Goal: Find specific page/section: Find specific page/section

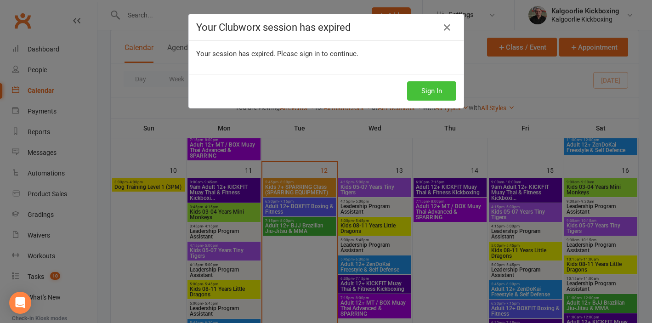
click at [431, 87] on button "Sign In" at bounding box center [431, 90] width 49 height 19
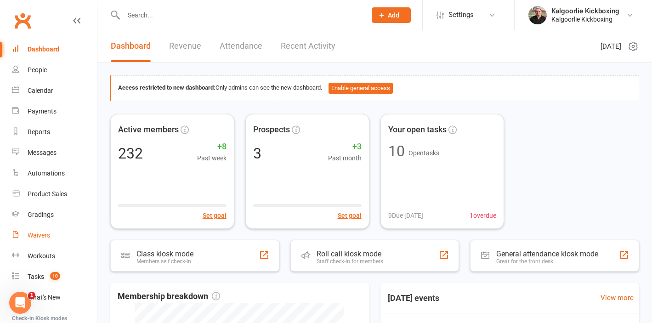
click at [40, 234] on div "Waivers" at bounding box center [39, 235] width 23 height 7
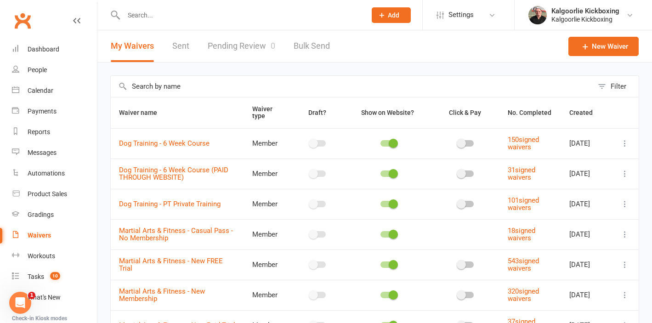
click at [232, 43] on link "Pending Review 0" at bounding box center [242, 46] width 68 height 32
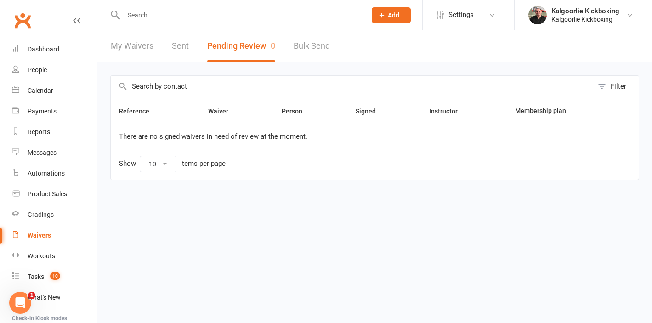
click at [173, 21] on input "text" at bounding box center [240, 15] width 239 height 13
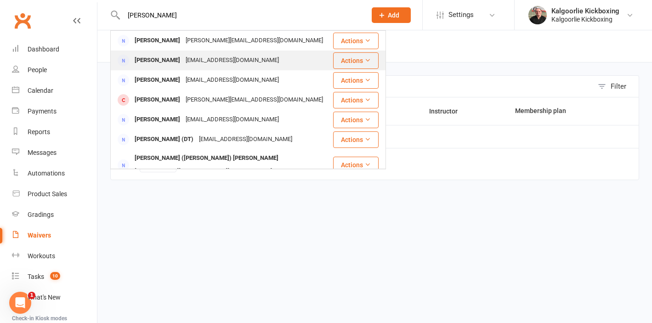
type input "[PERSON_NAME]"
click at [170, 59] on div "[PERSON_NAME]" at bounding box center [157, 60] width 51 height 13
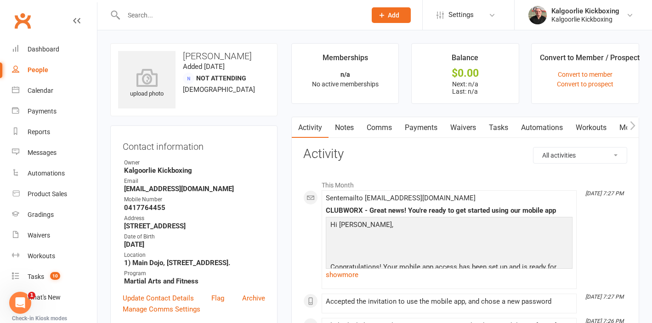
click at [460, 127] on link "Waivers" at bounding box center [463, 127] width 39 height 21
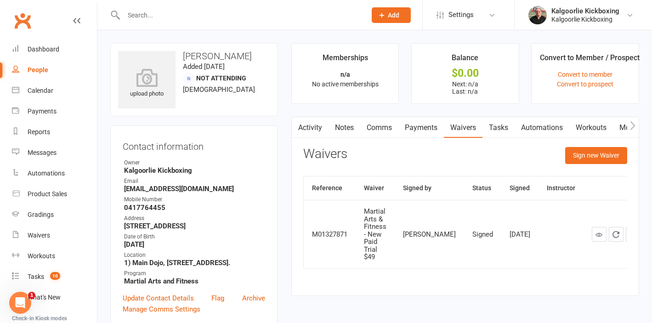
click at [417, 124] on link "Payments" at bounding box center [420, 127] width 45 height 21
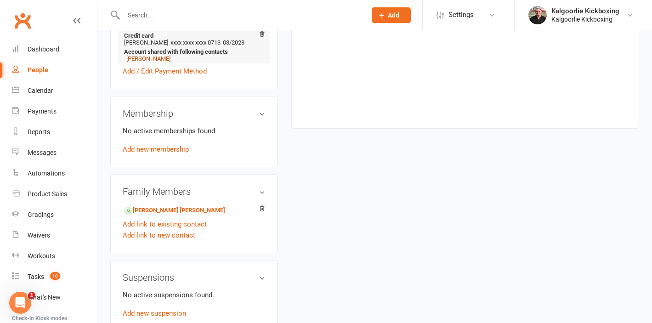
scroll to position [331, 0]
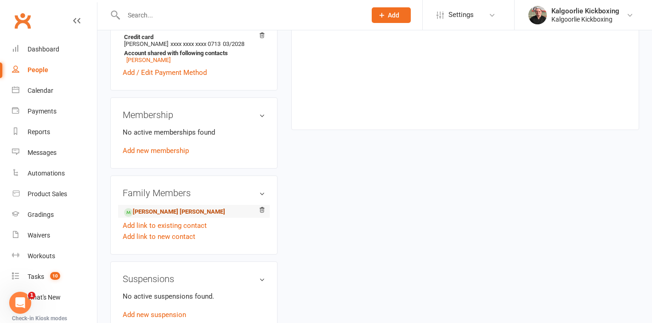
click at [158, 217] on link "[PERSON_NAME] [PERSON_NAME]" at bounding box center [174, 212] width 101 height 10
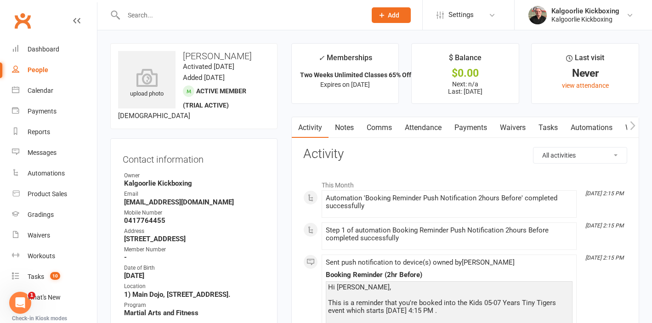
click at [470, 131] on link "Payments" at bounding box center [470, 127] width 45 height 21
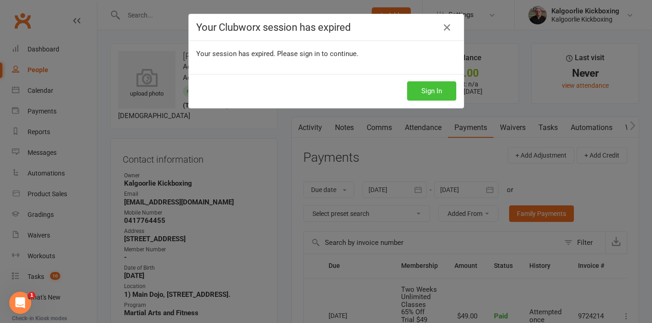
click at [427, 92] on button "Sign In" at bounding box center [431, 90] width 49 height 19
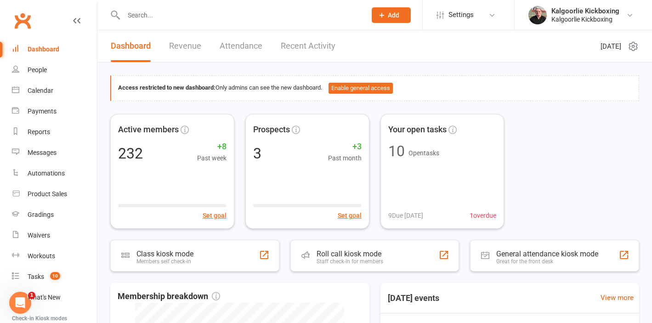
click at [200, 21] on input "text" at bounding box center [240, 15] width 239 height 13
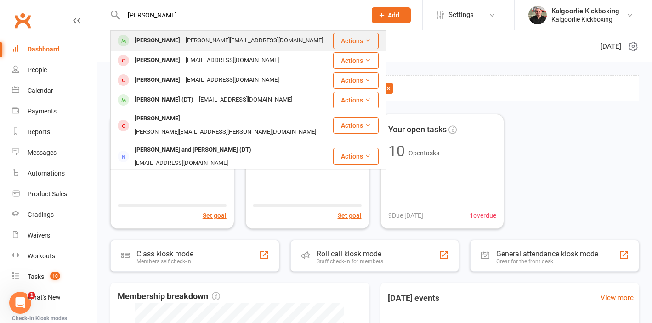
type input "tanner butler"
click at [165, 40] on div "Tanner Butler" at bounding box center [157, 40] width 51 height 13
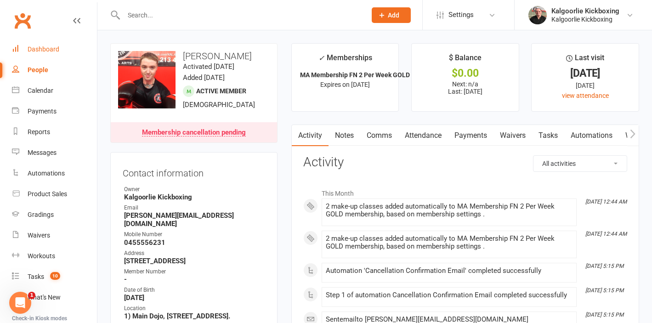
click at [44, 48] on div "Dashboard" at bounding box center [44, 48] width 32 height 7
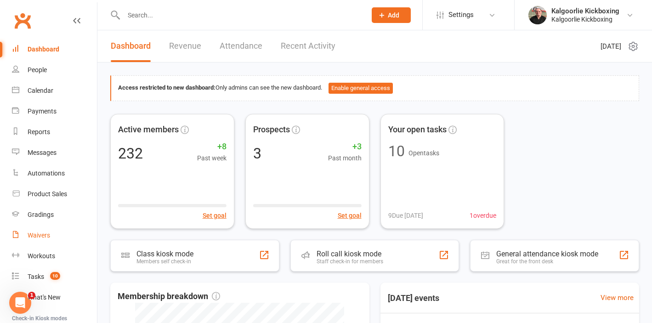
click at [40, 236] on div "Waivers" at bounding box center [39, 235] width 23 height 7
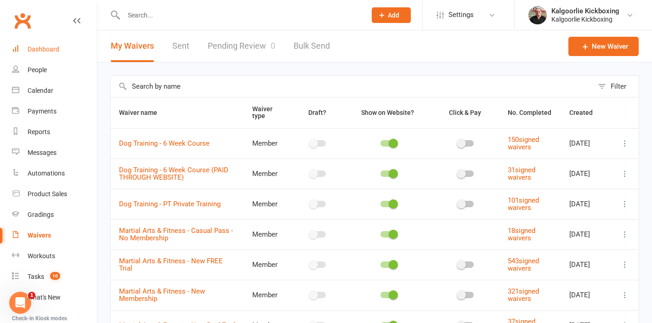
click at [43, 49] on div "Dashboard" at bounding box center [44, 48] width 32 height 7
